Goal: Task Accomplishment & Management: Use online tool/utility

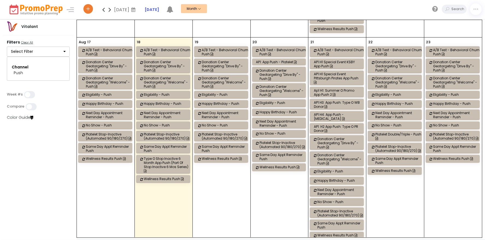
scroll to position [546, 0]
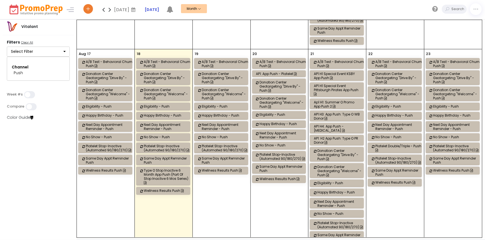
click at [20, 54] on button "Select Filter" at bounding box center [38, 51] width 63 height 10
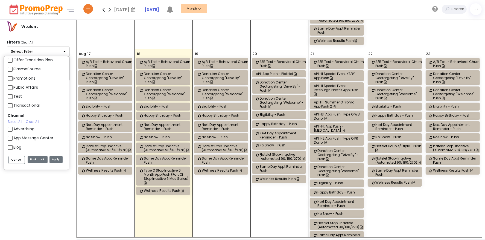
scroll to position [492, 0]
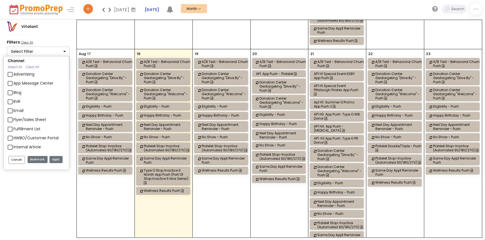
click at [16, 82] on label "App Message Center" at bounding box center [33, 83] width 40 height 6
click at [16, 82] on input "App Message Center" at bounding box center [15, 81] width 4 height 4
click at [55, 159] on button "Apply" at bounding box center [55, 159] width 13 height 7
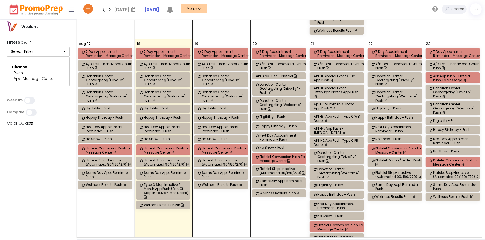
scroll to position [628, 0]
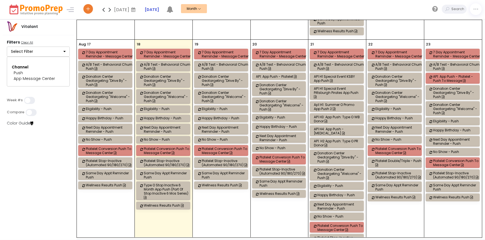
click at [56, 48] on button "Select Filter" at bounding box center [38, 51] width 63 height 10
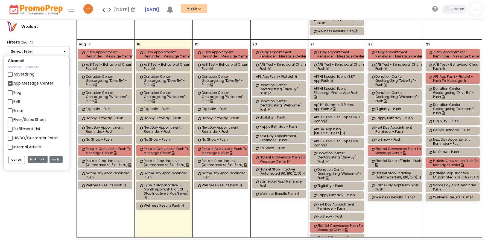
click at [16, 84] on label "App Message Center" at bounding box center [33, 83] width 40 height 6
click at [16, 83] on input "App Message Center" at bounding box center [15, 81] width 4 height 4
checkbox input "false"
click at [18, 113] on div "SMS" at bounding box center [36, 110] width 57 height 9
click at [17, 110] on label "SMS" at bounding box center [17, 110] width 8 height 6
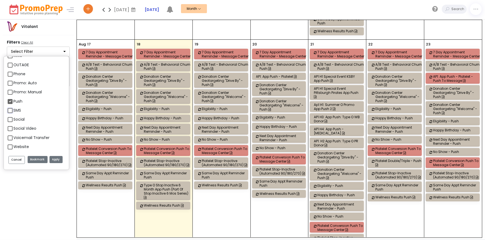
click at [17, 110] on input "SMS" at bounding box center [15, 108] width 4 height 4
checkbox input "true"
click at [54, 159] on button "Apply" at bounding box center [55, 159] width 13 height 7
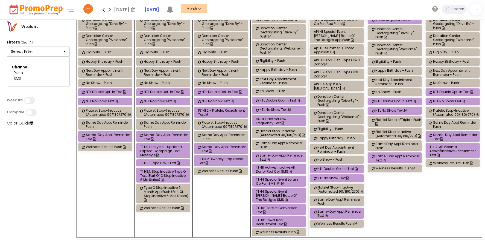
scroll to position [574, 0]
